Goal: Task Accomplishment & Management: Use online tool/utility

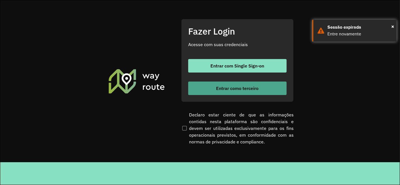
click at [239, 89] on span "Entrar como terceiro" at bounding box center [237, 88] width 42 height 4
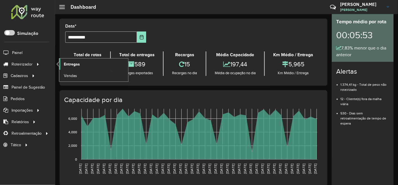
click at [75, 65] on span "Entregas" at bounding box center [72, 64] width 16 height 6
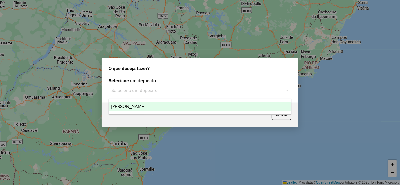
click at [193, 91] on input "text" at bounding box center [194, 90] width 166 height 7
click at [152, 103] on div "[PERSON_NAME]" at bounding box center [200, 107] width 182 height 10
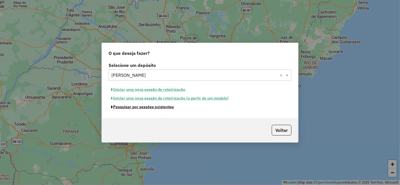
click at [167, 109] on button "Pesquisar por sessões existentes" at bounding box center [142, 107] width 68 height 9
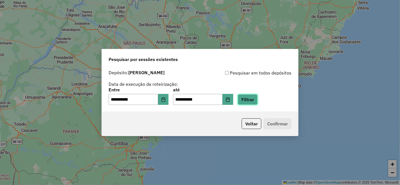
click at [257, 102] on button "Filtrar" at bounding box center [247, 99] width 20 height 11
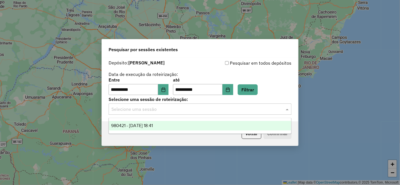
click at [174, 112] on input "text" at bounding box center [194, 109] width 166 height 7
click at [169, 123] on div "980421 - 16/08/2025 18:41" at bounding box center [200, 126] width 182 height 10
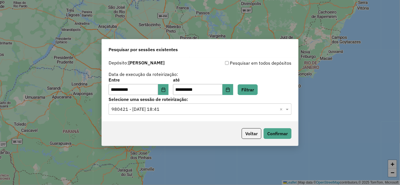
click at [281, 140] on div "Voltar Confirmar" at bounding box center [200, 133] width 196 height 24
click at [272, 133] on button "Confirmar" at bounding box center [277, 133] width 28 height 11
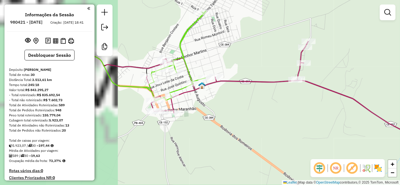
drag, startPoint x: 172, startPoint y: 86, endPoint x: 294, endPoint y: 113, distance: 124.4
click at [294, 113] on div "Janela de atendimento Grade de atendimento Capacidade Transportadoras Veículos …" at bounding box center [200, 92] width 400 height 185
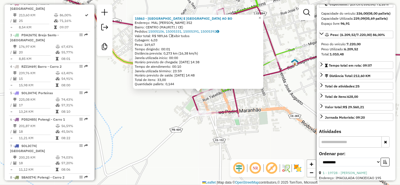
scroll to position [133, 0]
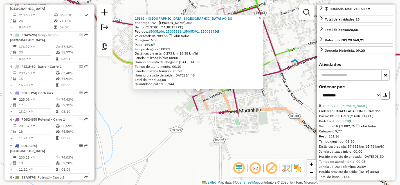
click at [384, 97] on icon "button" at bounding box center [385, 95] width 4 height 4
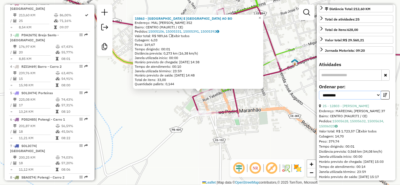
click at [364, 99] on select "**********" at bounding box center [350, 95] width 62 height 9
select select "*********"
click at [319, 99] on select "**********" at bounding box center [350, 95] width 62 height 9
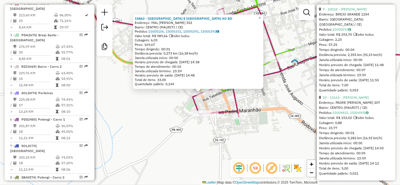
scroll to position [2325, 0]
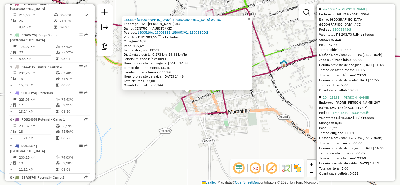
drag, startPoint x: 246, startPoint y: 137, endPoint x: 235, endPoint y: 138, distance: 10.7
click at [235, 138] on div "15863 - [GEOGRAPHIC_DATA] E [GEOGRAPHIC_DATA] AO BO Endereço: MAL [PERSON_NAME]…" at bounding box center [200, 92] width 400 height 185
